Goal: Task Accomplishment & Management: Manage account settings

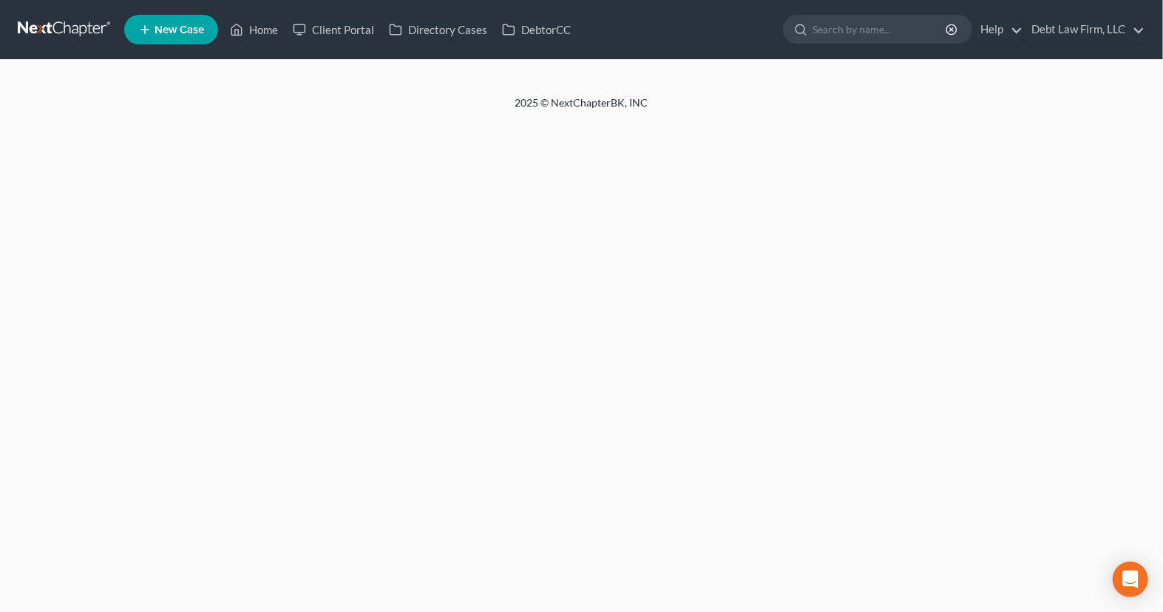
select select "4"
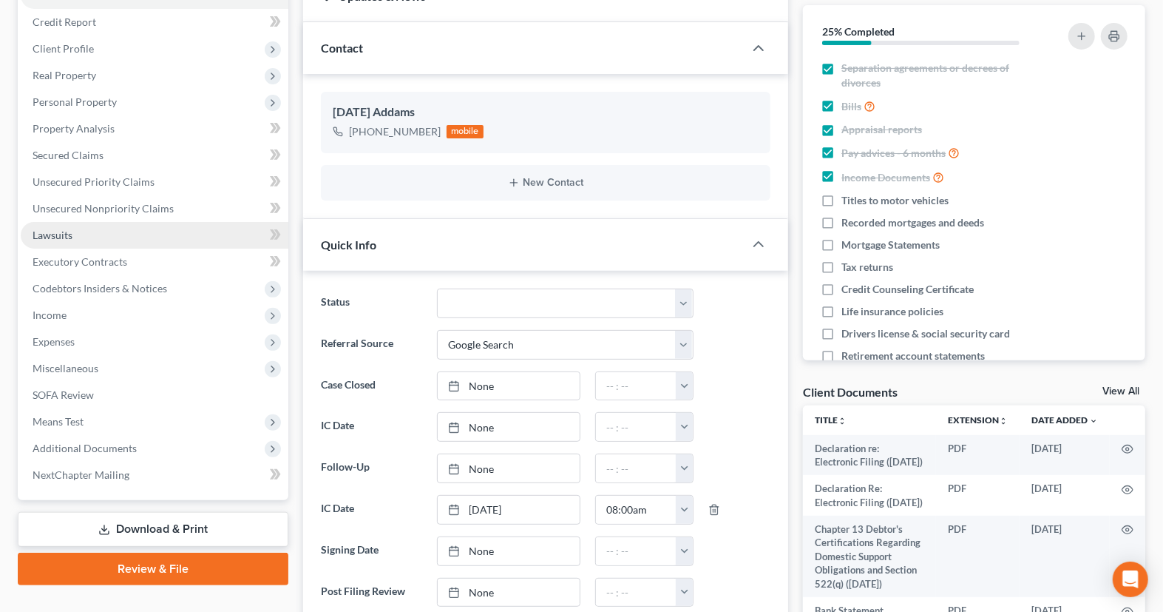
scroll to position [181, 0]
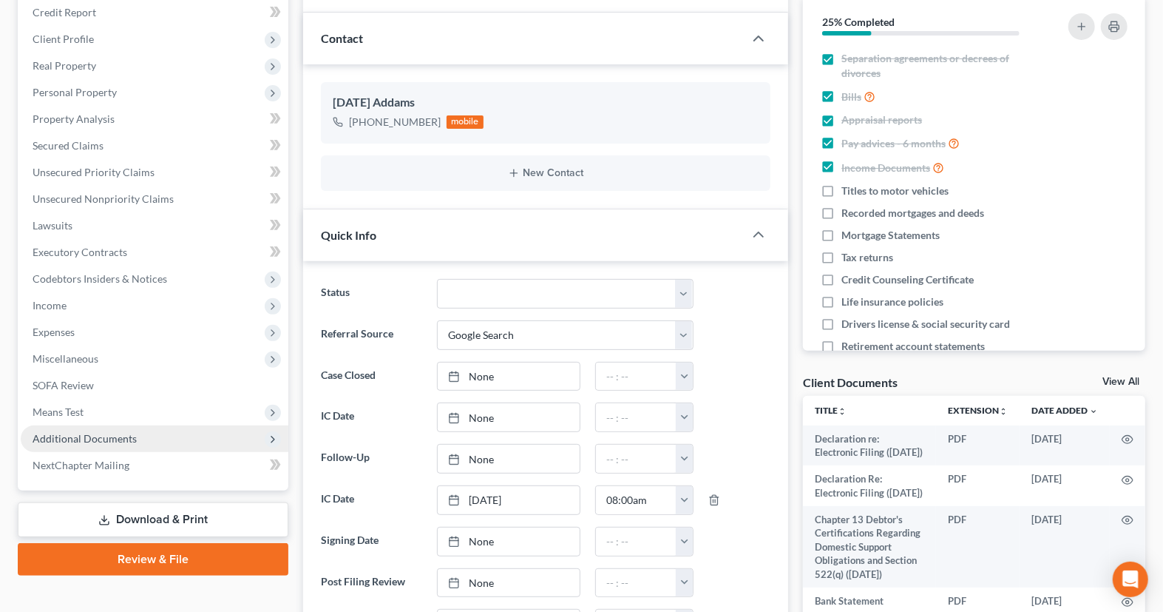
click at [158, 442] on span "Additional Documents" at bounding box center [155, 438] width 268 height 27
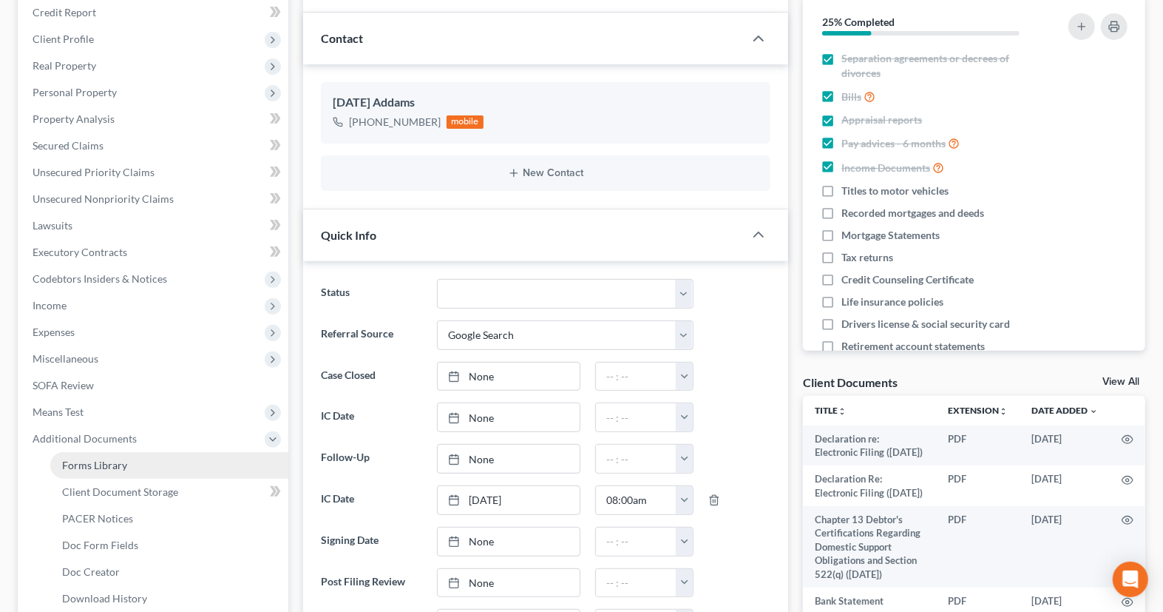
click at [157, 465] on link "Forms Library" at bounding box center [169, 465] width 238 height 27
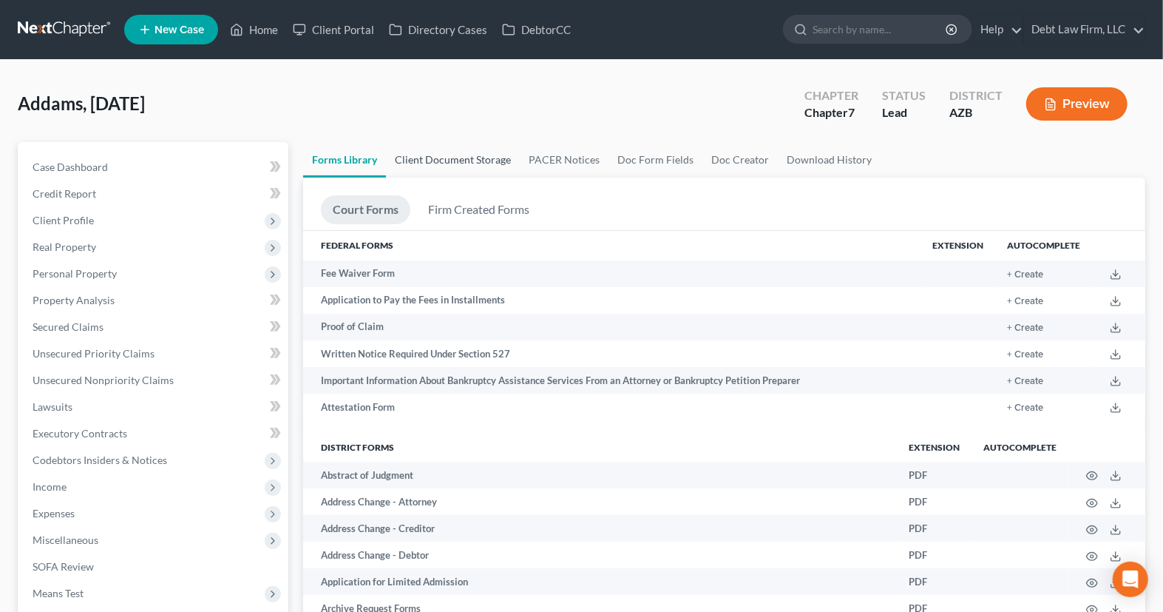
click at [448, 158] on link "Client Document Storage" at bounding box center [453, 159] width 134 height 35
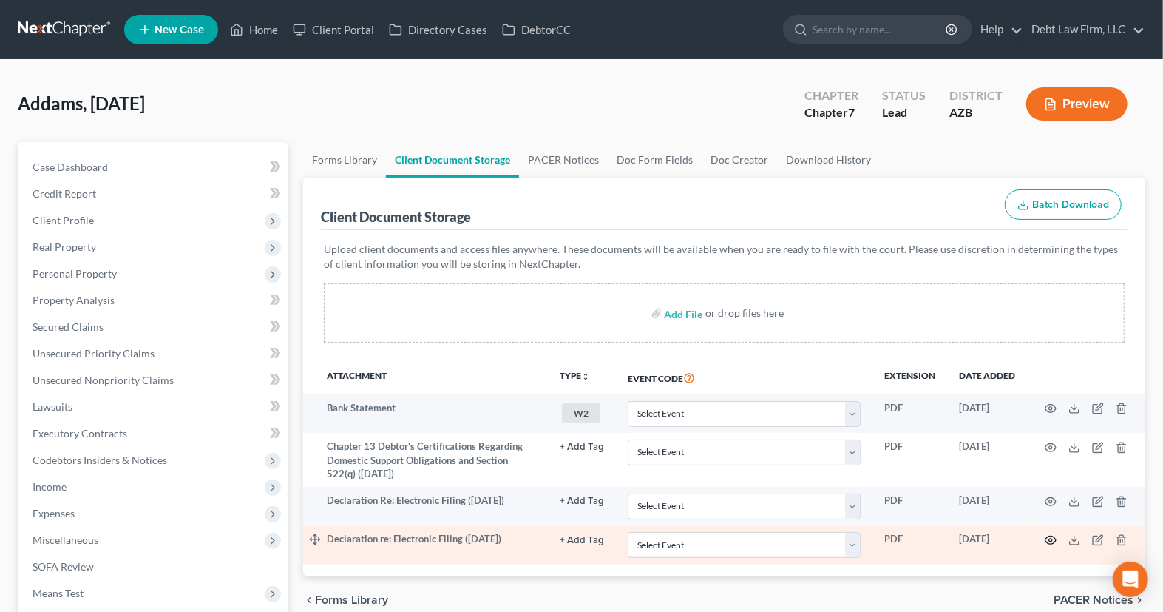
click at [1049, 541] on circle "button" at bounding box center [1050, 539] width 3 height 3
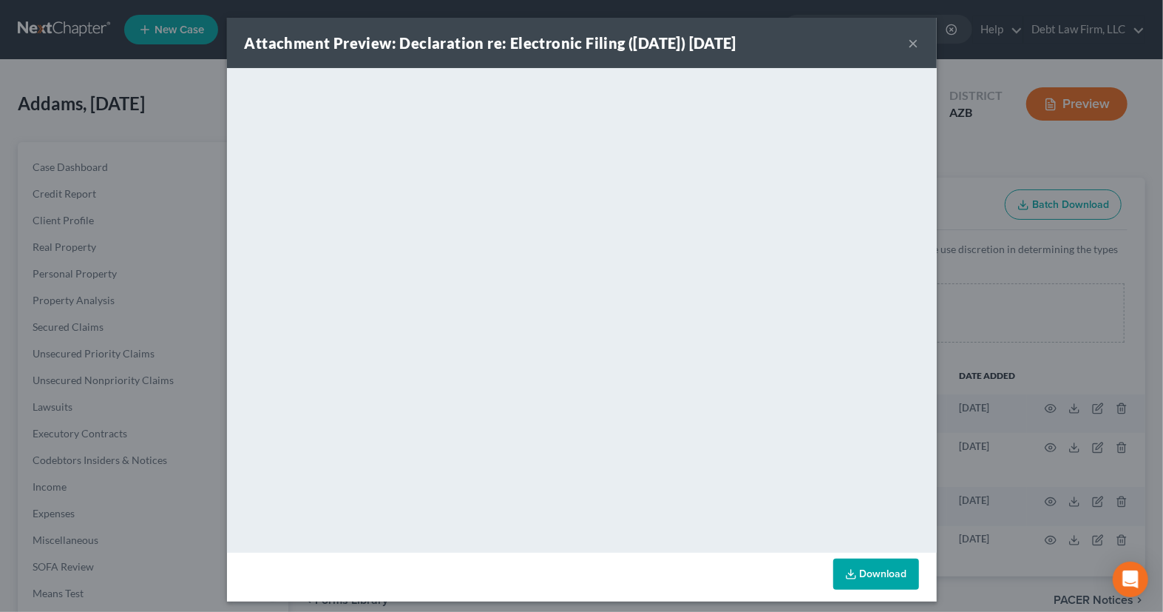
click at [916, 47] on button "×" at bounding box center [914, 43] width 10 height 18
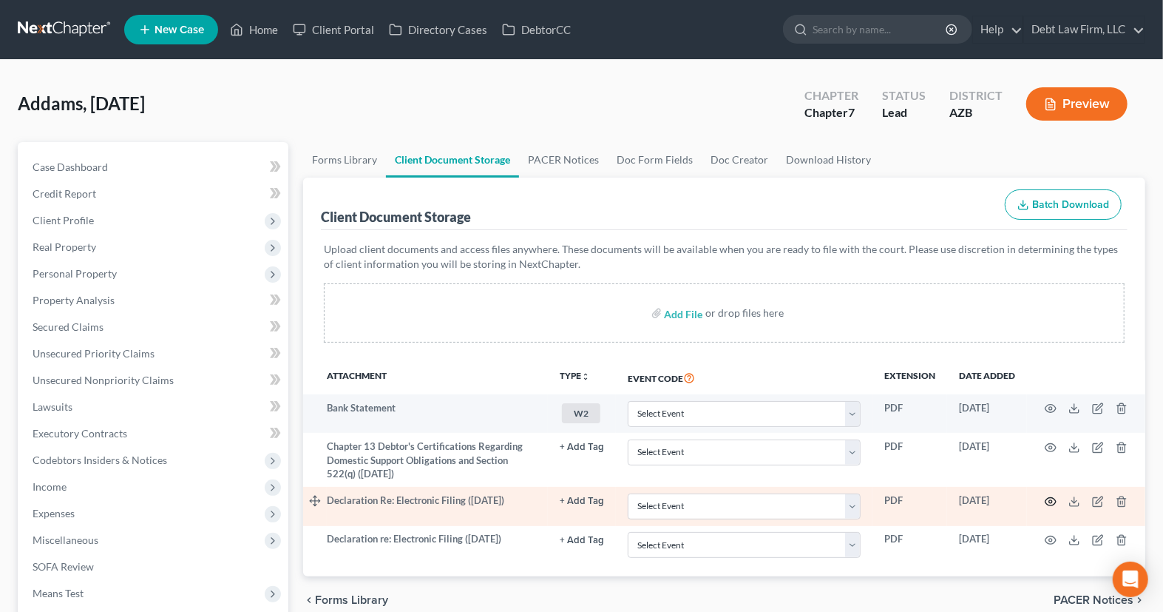
click at [1053, 504] on icon "button" at bounding box center [1051, 501] width 12 height 12
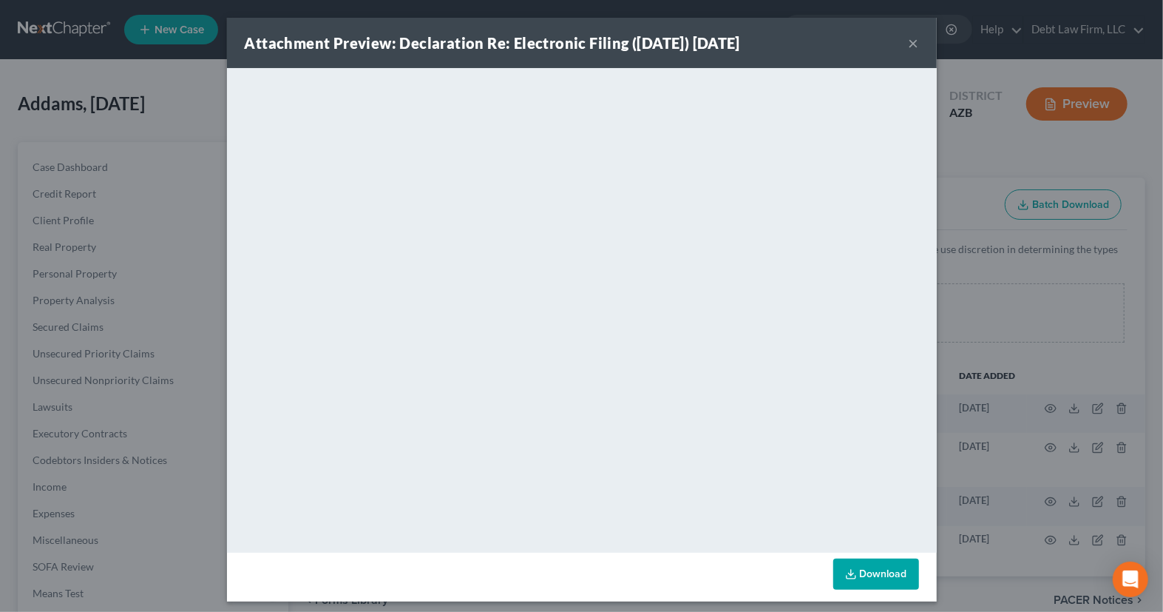
click at [916, 46] on button "×" at bounding box center [914, 43] width 10 height 18
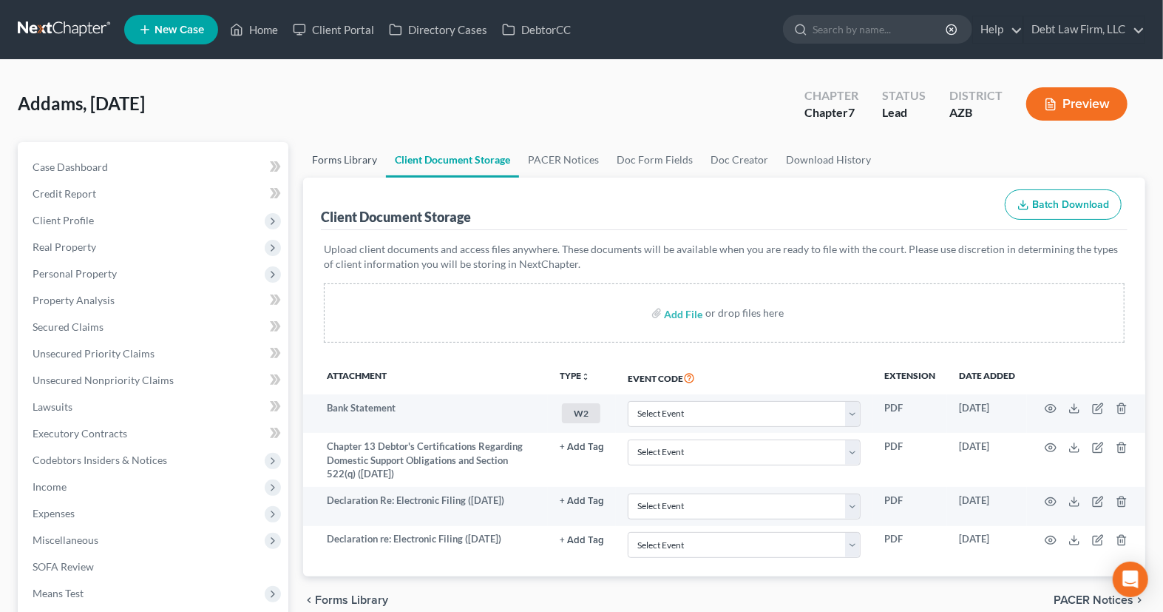
click at [344, 161] on link "Forms Library" at bounding box center [344, 159] width 83 height 35
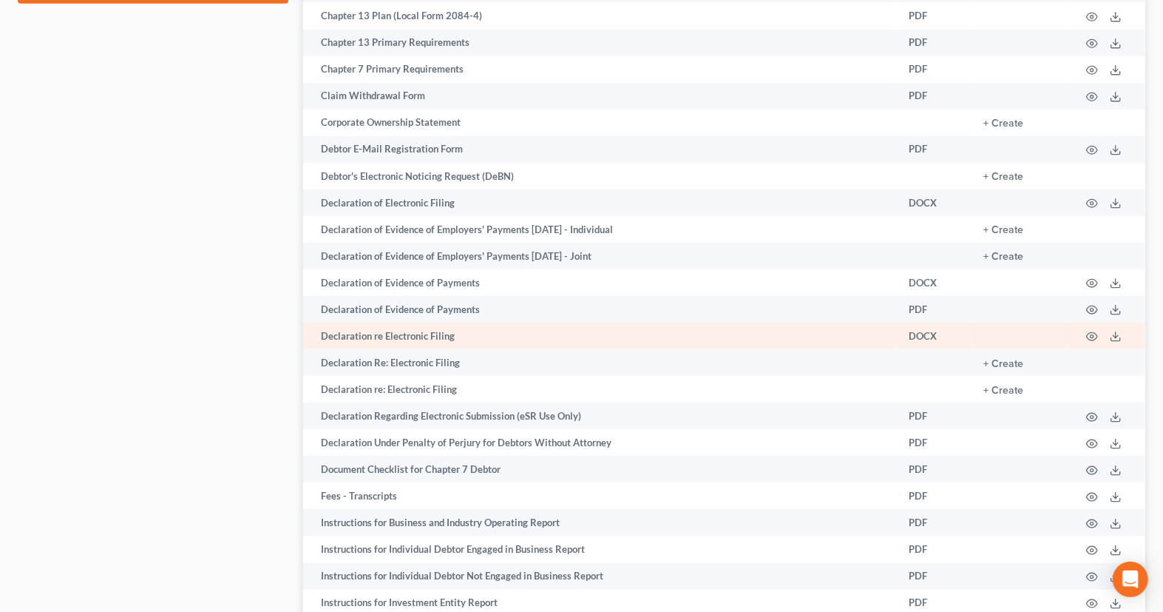
scroll to position [914, 0]
click at [1094, 336] on circle "button" at bounding box center [1092, 335] width 3 height 3
click at [1092, 341] on icon "button" at bounding box center [1092, 335] width 12 height 12
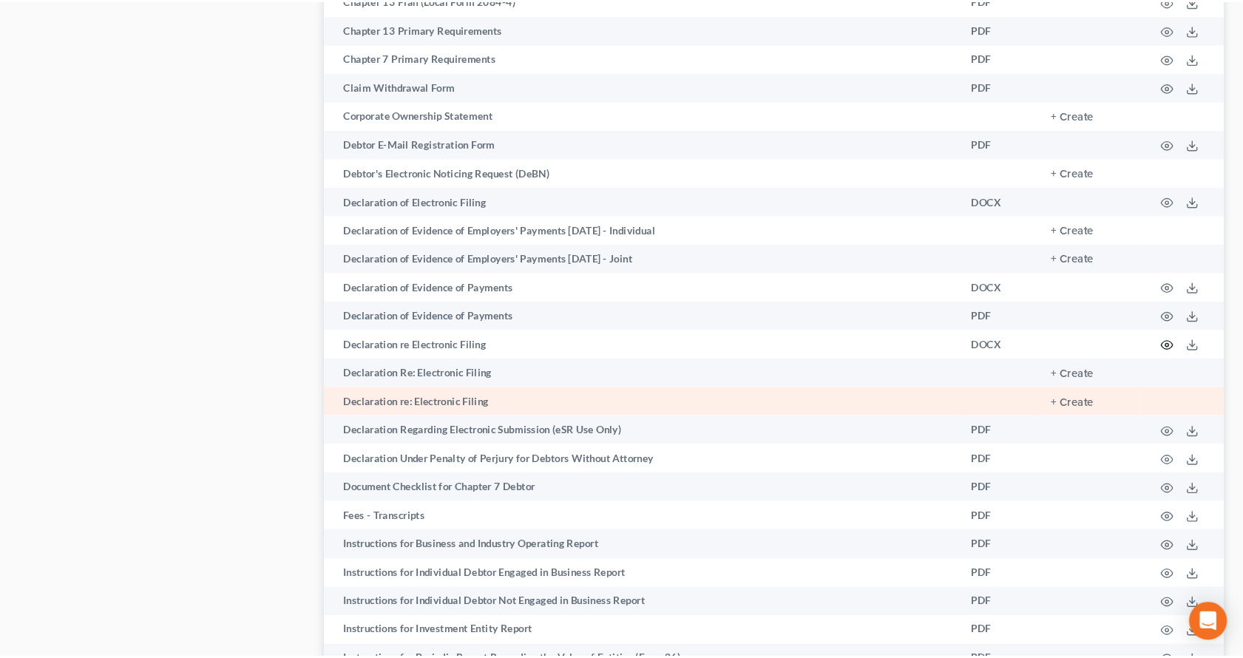
scroll to position [927, 0]
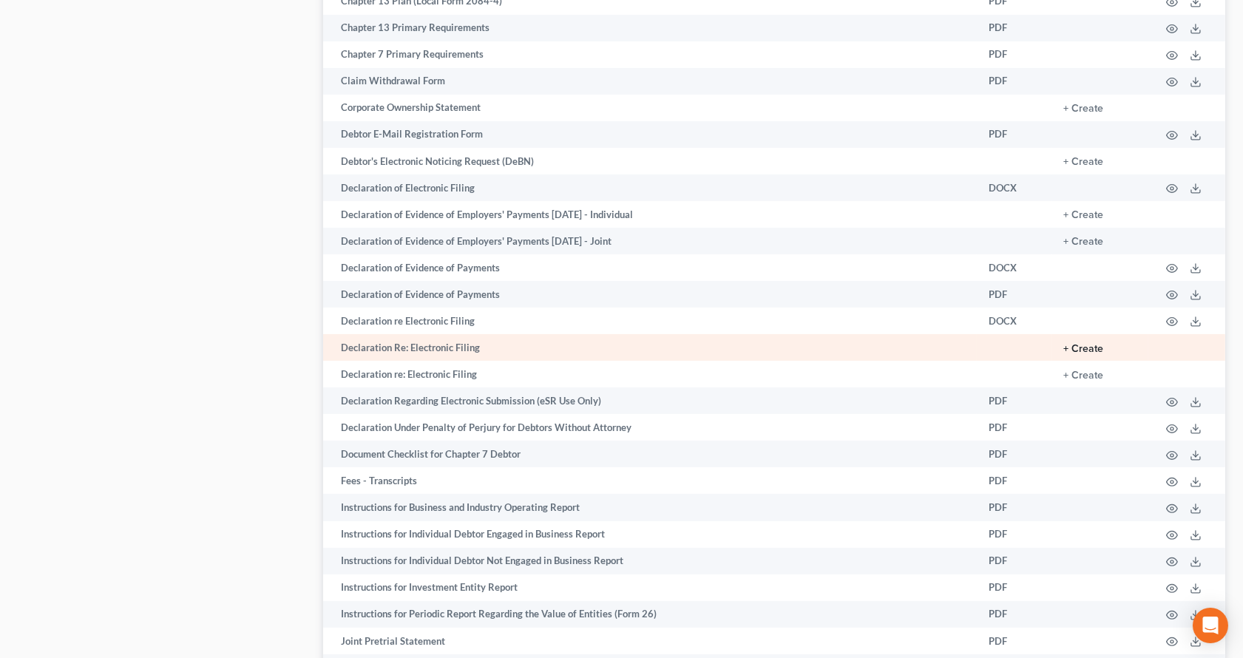
click at [1079, 354] on button "+ Create" at bounding box center [1083, 349] width 40 height 10
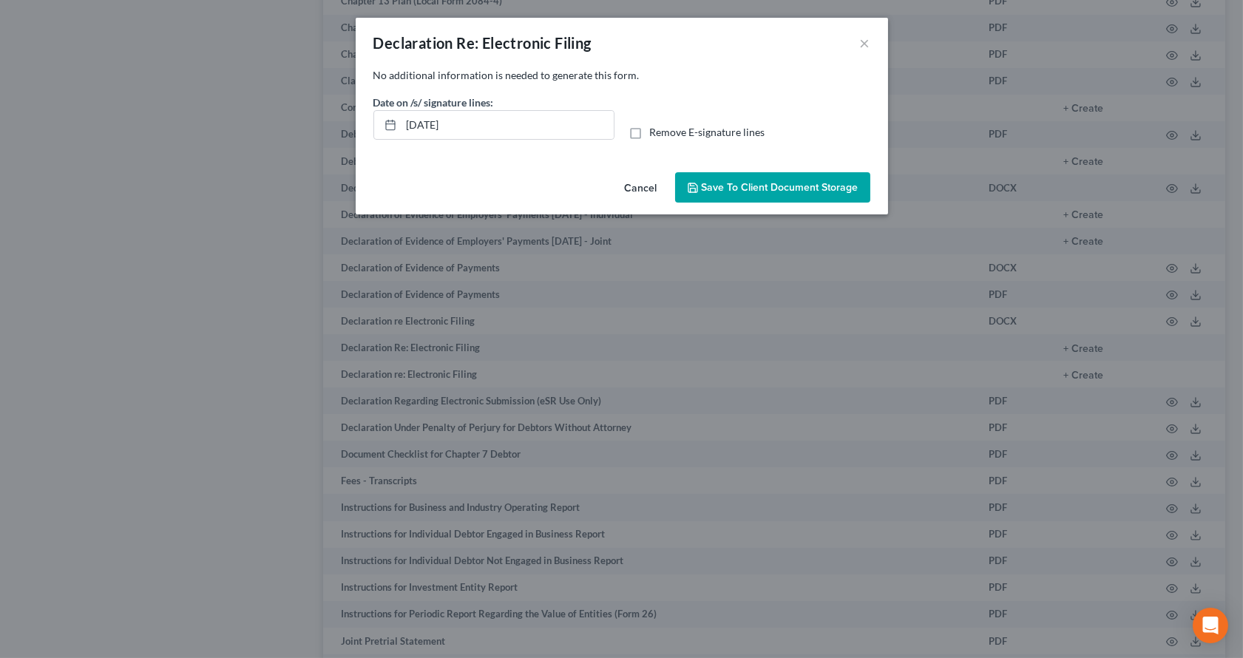
click at [726, 189] on span "Save to Client Document Storage" at bounding box center [780, 187] width 157 height 13
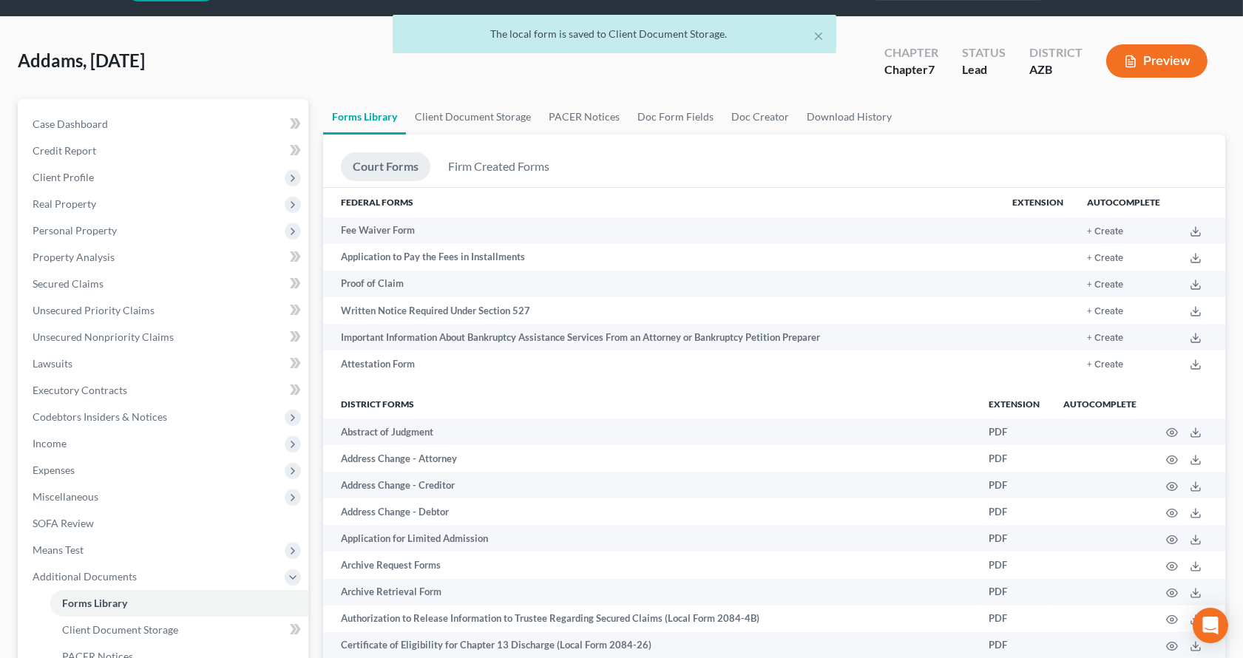
scroll to position [0, 0]
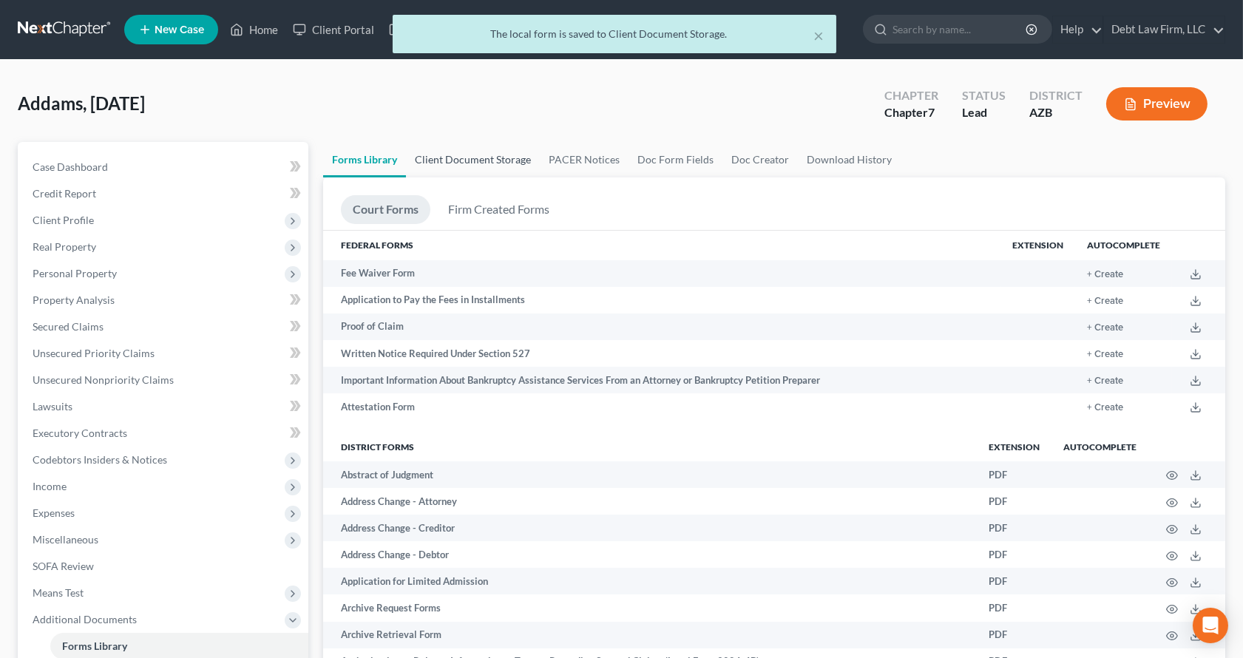
click at [450, 158] on link "Client Document Storage" at bounding box center [473, 159] width 134 height 35
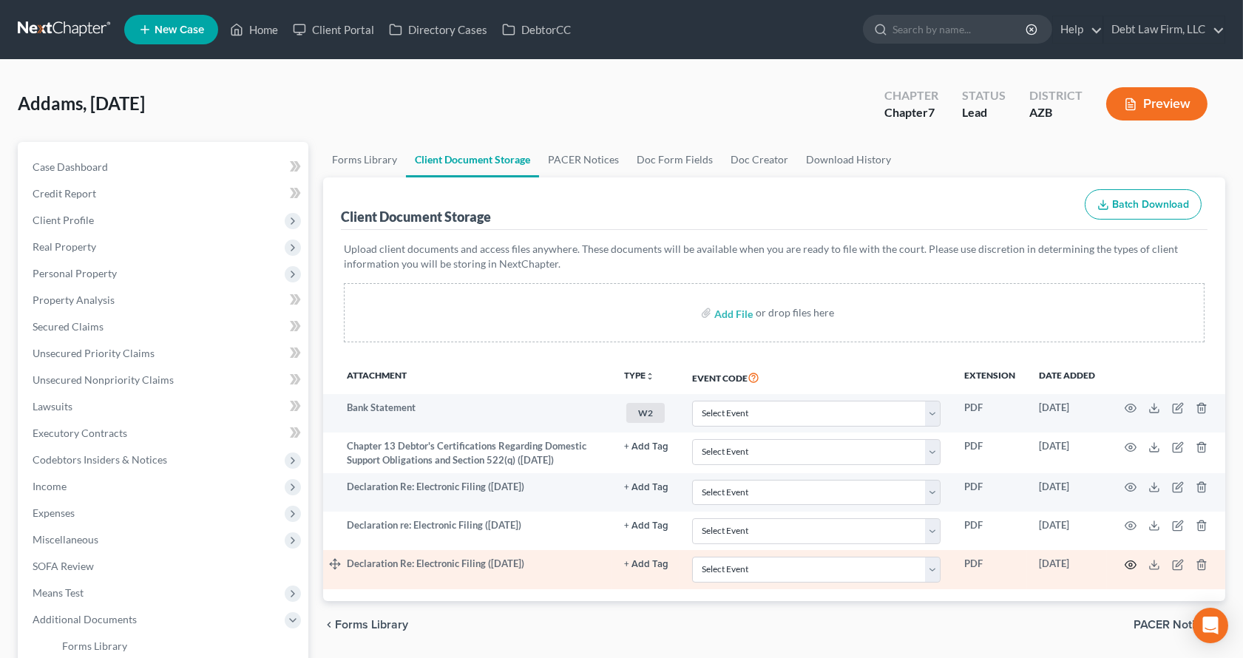
click at [1130, 568] on icon "button" at bounding box center [1131, 565] width 12 height 12
